Goal: Communication & Community: Ask a question

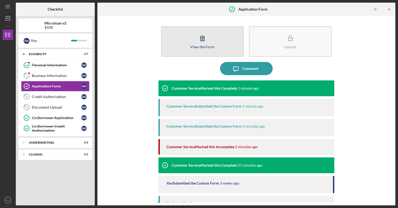
click at [204, 46] on div "View the Form" at bounding box center [202, 47] width 24 height 4
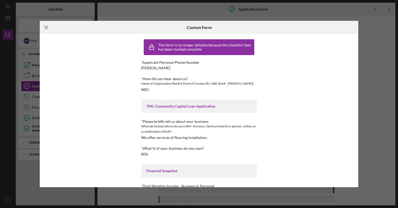
click at [45, 28] on line at bounding box center [46, 27] width 3 height 3
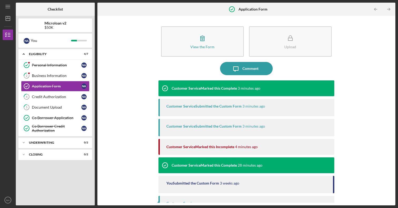
scroll to position [16, 0]
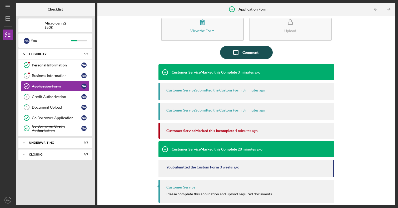
click at [254, 50] on div "Comment" at bounding box center [251, 52] width 16 height 13
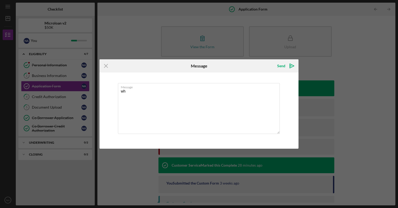
type textarea "w"
click at [186, 93] on textarea "I received a message that the form is imcompleted" at bounding box center [199, 108] width 162 height 51
click at [208, 90] on textarea "I received a message that the form is incompleted" at bounding box center [199, 108] width 162 height 51
click at [183, 92] on textarea "I received a message that the form is incompleted" at bounding box center [199, 108] width 162 height 51
click at [217, 90] on textarea "I received a message that the form is incompleted" at bounding box center [199, 108] width 162 height 51
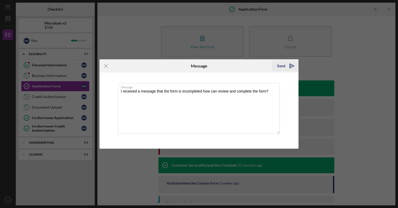
type textarea "I received a message that the form is incompleted how can review and complete t…"
click at [289, 66] on icon "Icon/icon-invite-send" at bounding box center [292, 65] width 13 height 13
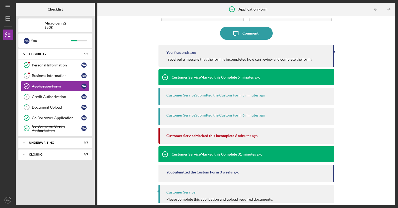
scroll to position [40, 0]
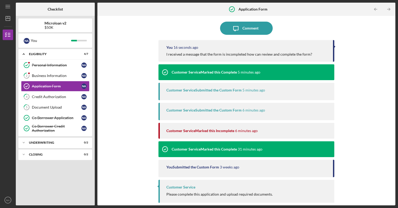
click at [222, 145] on div "Customer Service Marked this Complete 31 minutes ago" at bounding box center [211, 149] width 104 height 16
click at [224, 132] on div "Customer Service Marked this Incomplete" at bounding box center [200, 131] width 68 height 4
click at [252, 65] on div "Customer Service Marked this Complete 5 minutes ago" at bounding box center [210, 72] width 102 height 16
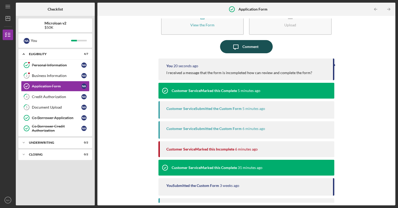
scroll to position [0, 0]
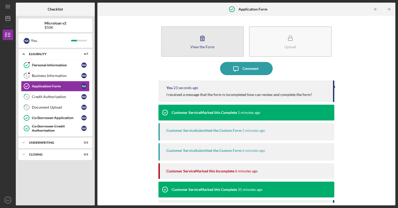
click at [208, 45] on div "View the Form" at bounding box center [202, 47] width 24 height 4
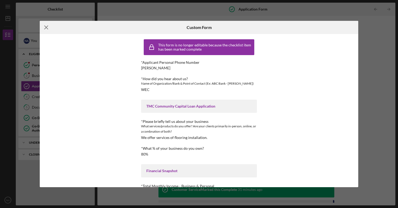
click at [45, 31] on icon "Icon/Menu Close" at bounding box center [46, 27] width 13 height 13
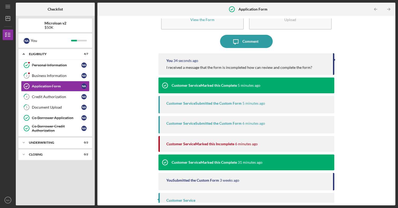
scroll to position [40, 0]
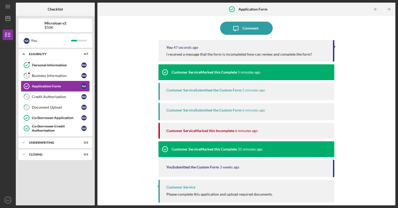
click at [42, 86] on div "Application Form" at bounding box center [57, 86] width 50 height 4
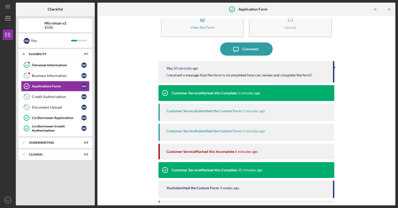
scroll to position [40, 0]
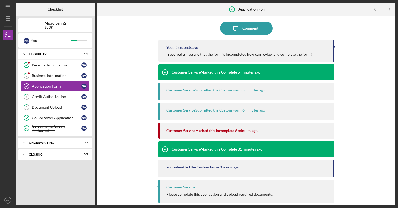
click at [180, 186] on div "Customer Service" at bounding box center [180, 187] width 29 height 4
click at [196, 131] on div "Customer Service Marked this Incomplete" at bounding box center [200, 131] width 68 height 4
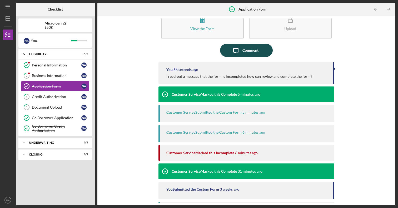
scroll to position [0, 0]
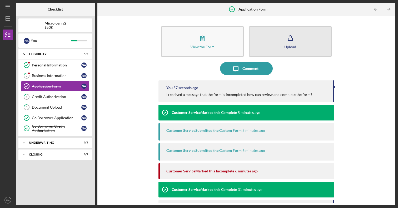
click at [275, 40] on button "Upload" at bounding box center [290, 41] width 83 height 30
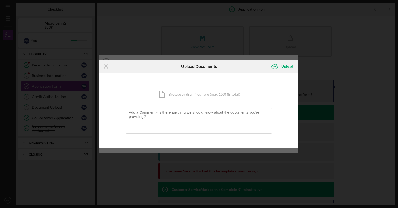
click at [108, 66] on icon "Icon/Menu Close" at bounding box center [106, 66] width 13 height 13
